Goal: Task Accomplishment & Management: Manage account settings

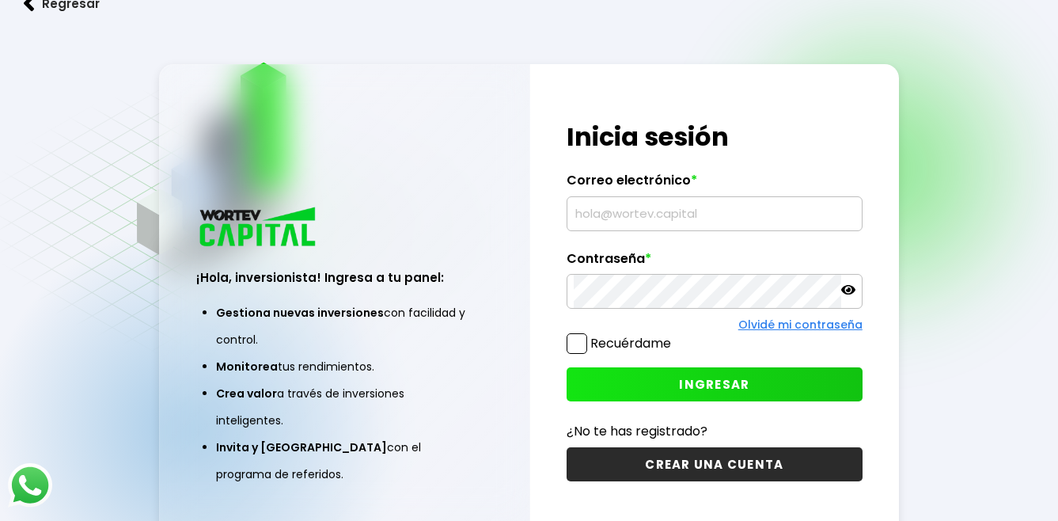
type input "[EMAIL_ADDRESS][DOMAIN_NAME]"
click at [686, 379] on span "INGRESAR" at bounding box center [714, 384] width 70 height 17
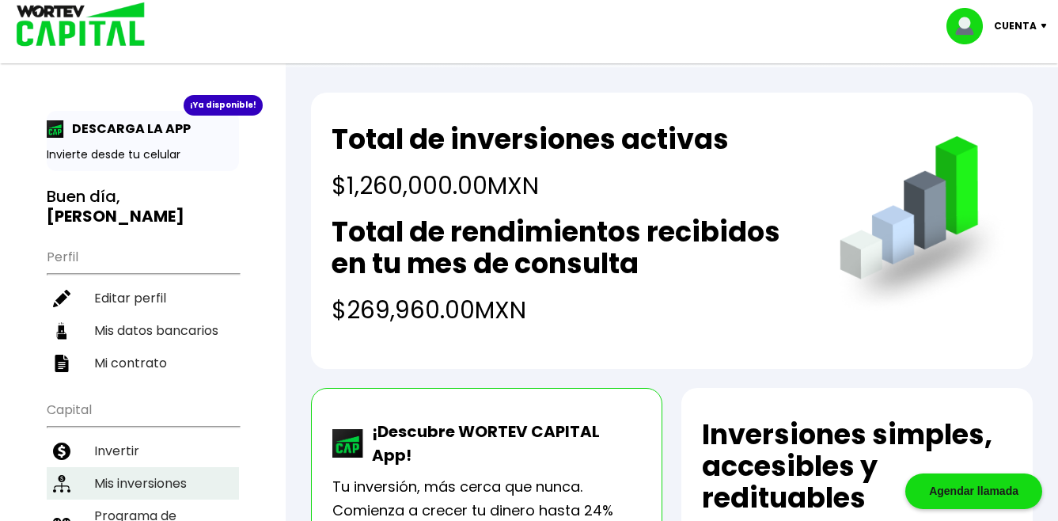
click at [147, 469] on li "Mis inversiones" at bounding box center [143, 483] width 192 height 32
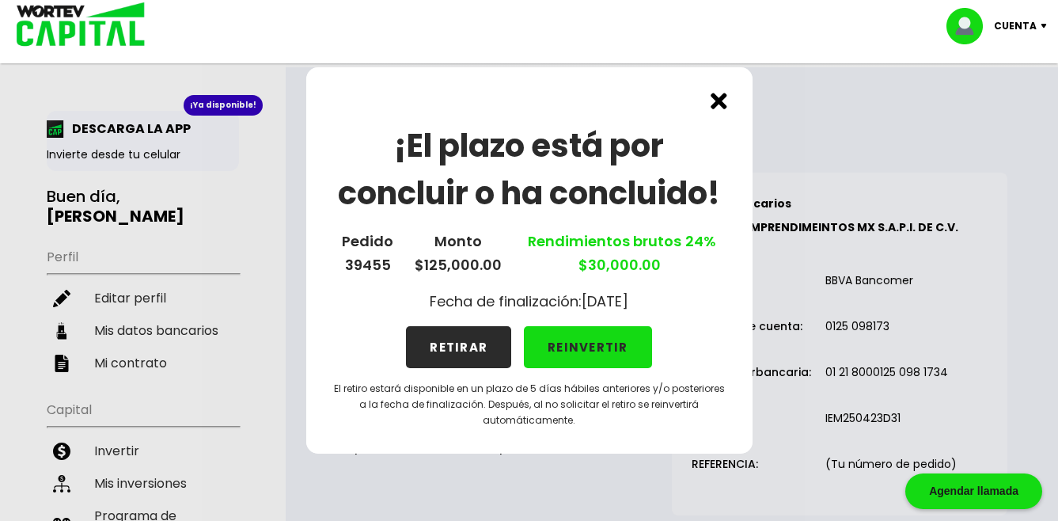
click at [719, 103] on img at bounding box center [719, 101] width 17 height 17
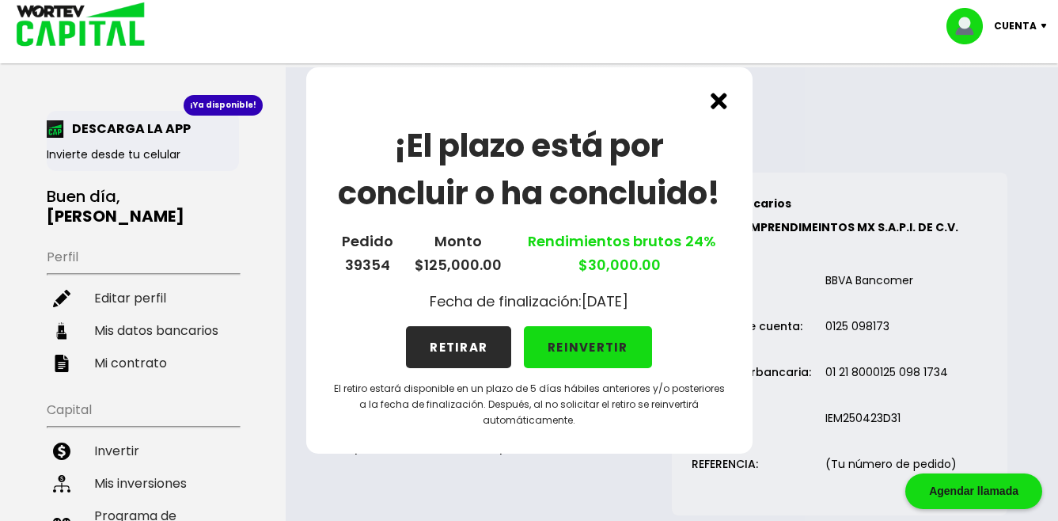
click at [719, 100] on img at bounding box center [719, 101] width 17 height 17
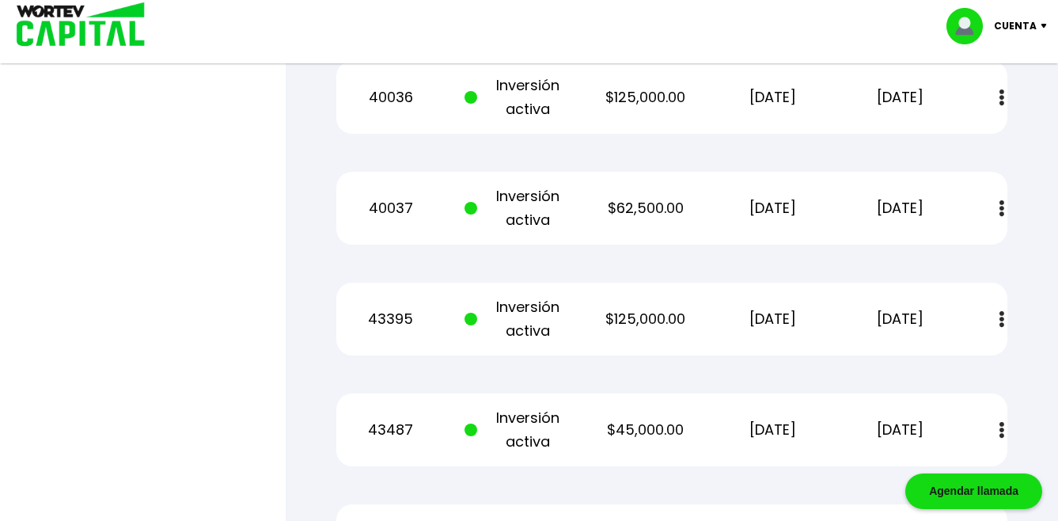
scroll to position [1583, 0]
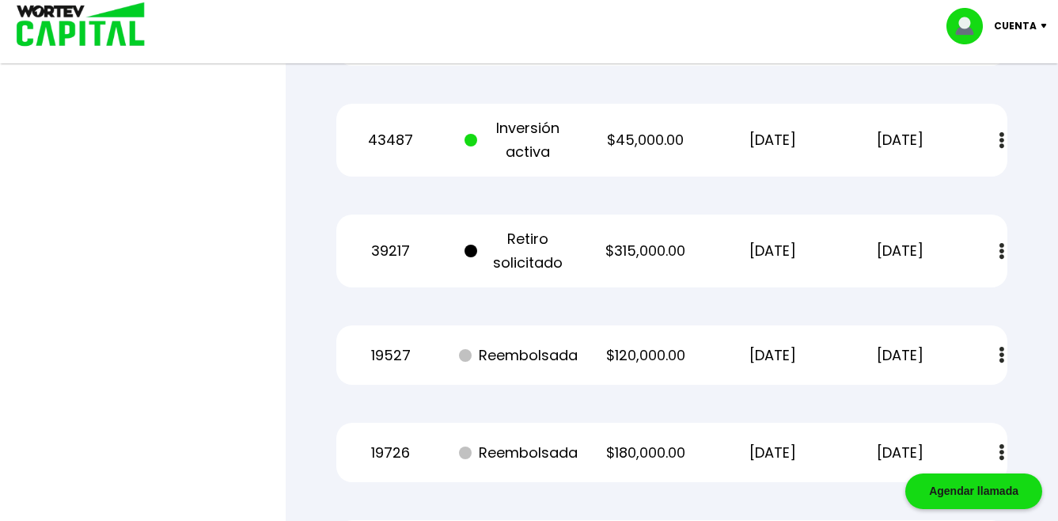
click at [996, 234] on button at bounding box center [1002, 251] width 22 height 34
click at [161, 222] on div at bounding box center [529, 260] width 1058 height 521
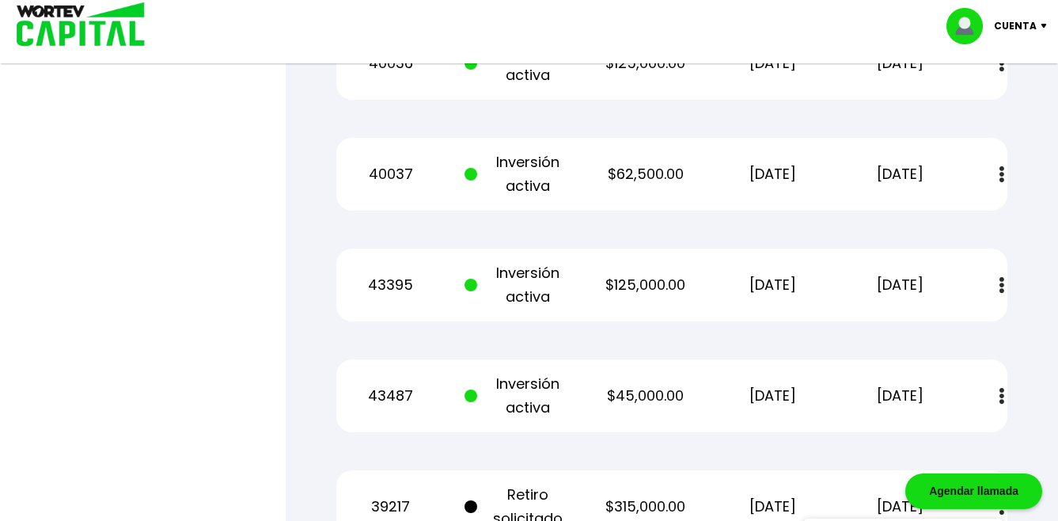
scroll to position [1267, 0]
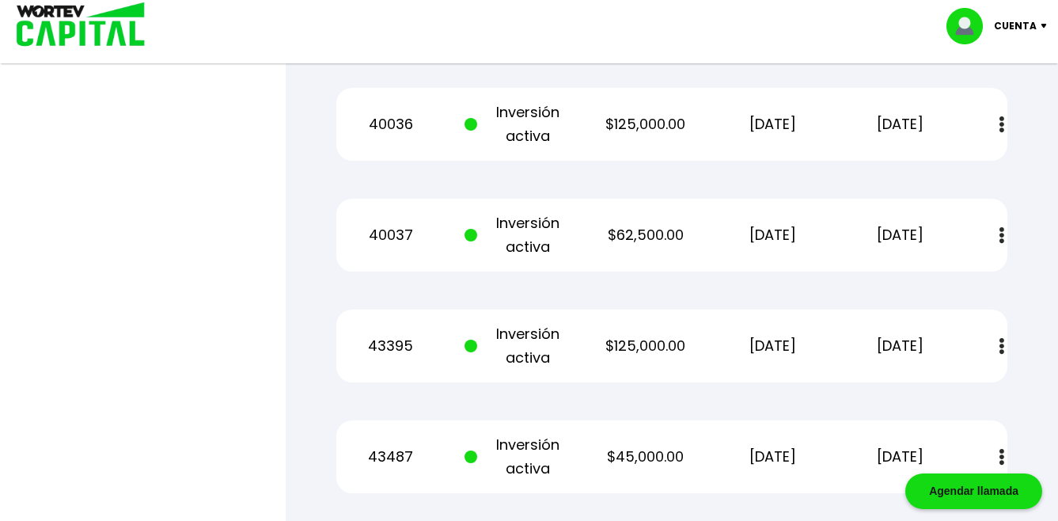
click at [1031, 22] on p "Cuenta" at bounding box center [1015, 26] width 43 height 24
click at [1013, 105] on li "Cerrar sesión" at bounding box center [999, 105] width 127 height 32
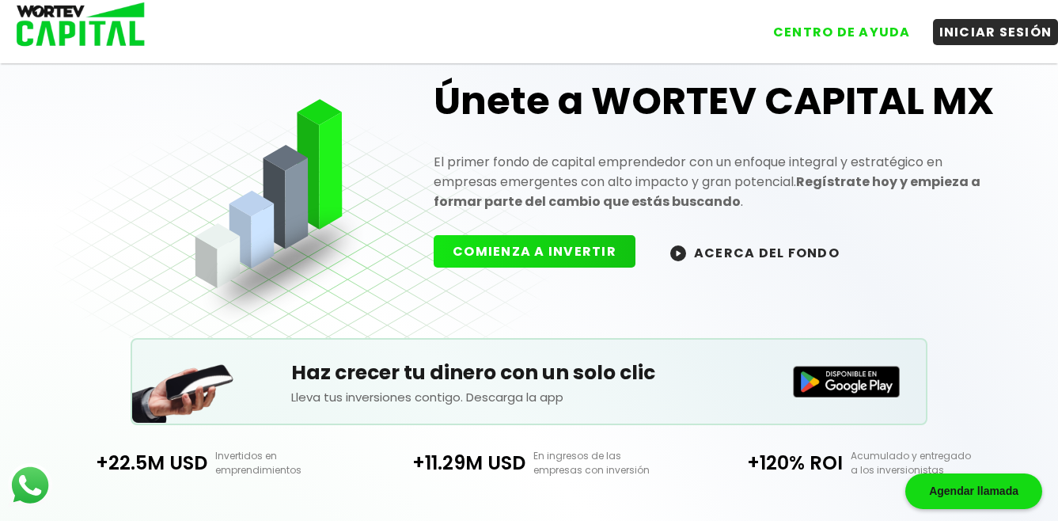
scroll to position [488, 0]
